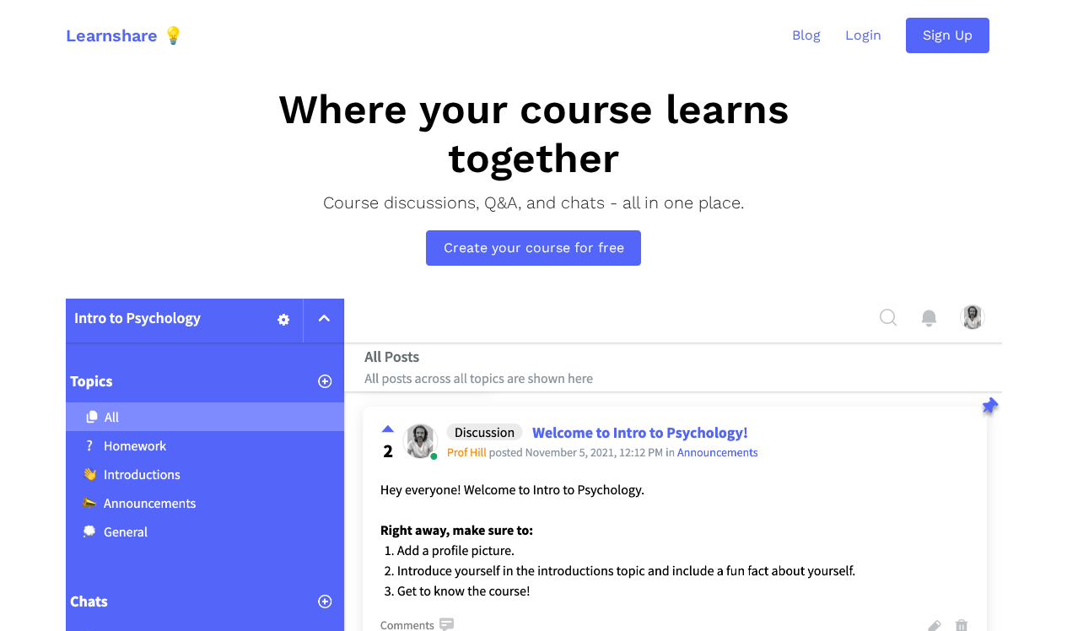
scroll to position [8, 0]
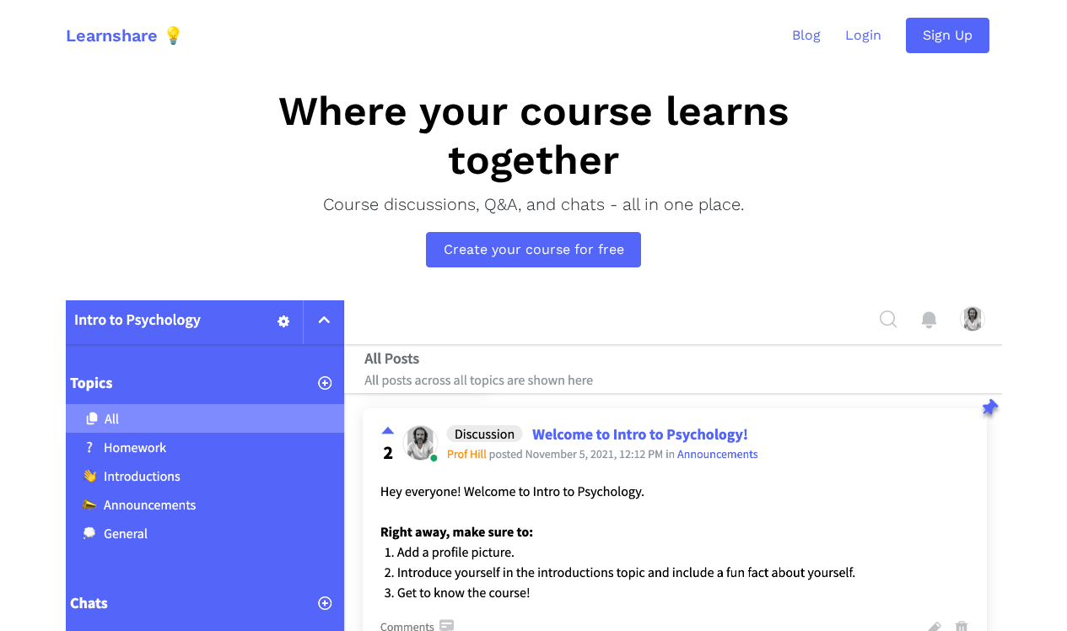
scroll to position [13, 0]
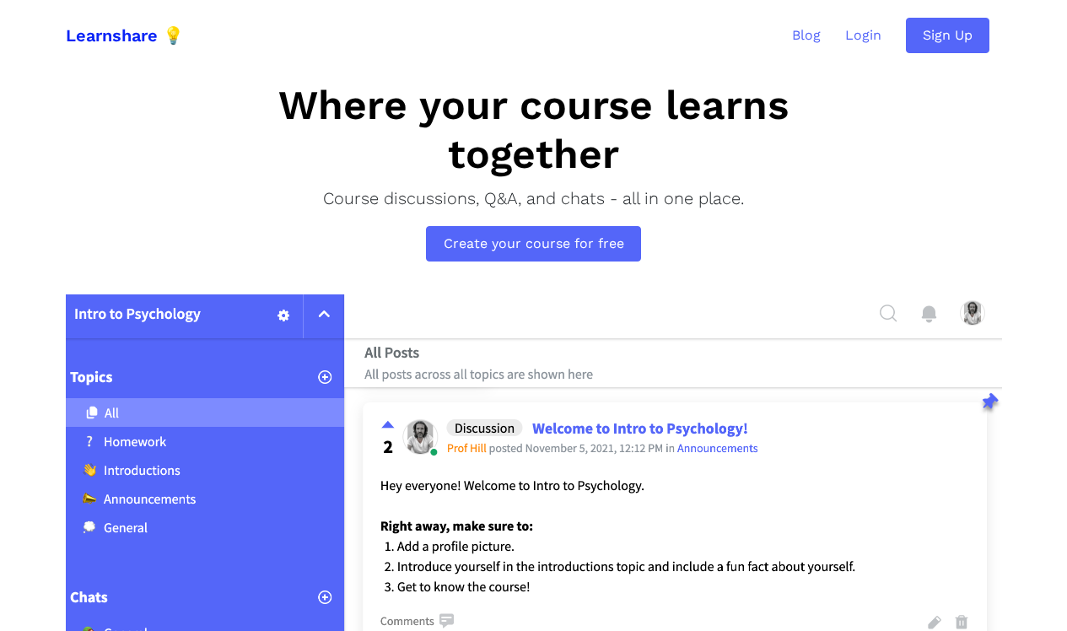
click at [96, 40] on link "Learnshare 💡" at bounding box center [125, 36] width 118 height 46
